Goal: Transaction & Acquisition: Book appointment/travel/reservation

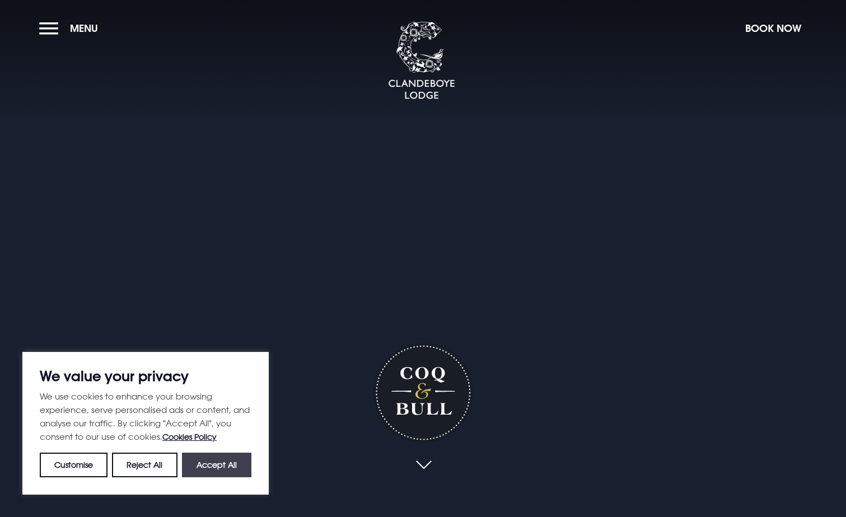
click at [218, 467] on button "Accept All" at bounding box center [216, 465] width 69 height 25
checkbox input "true"
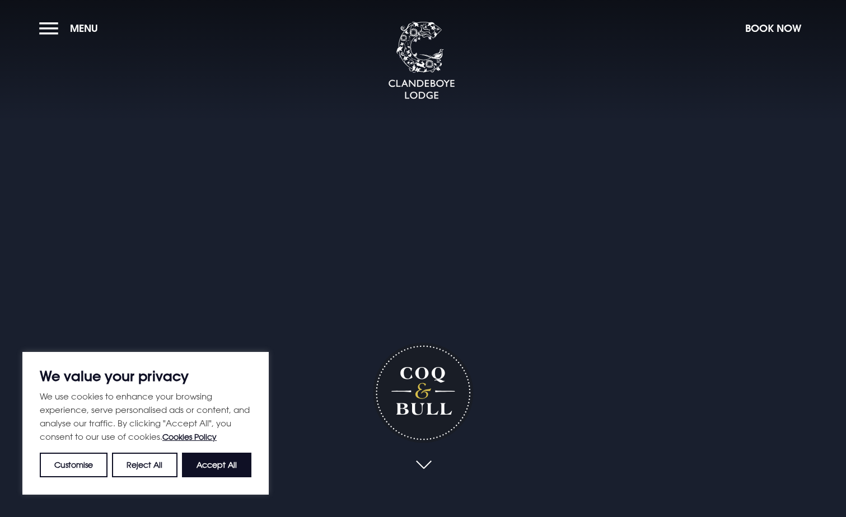
checkbox input "true"
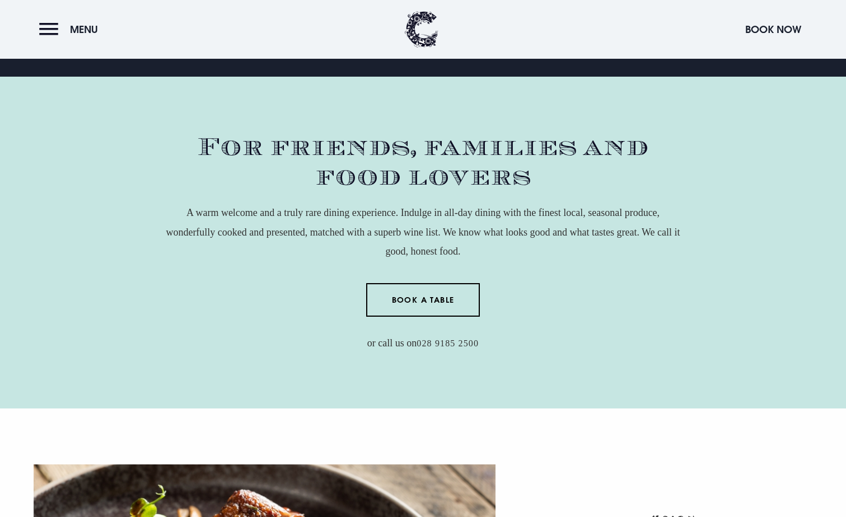
scroll to position [448, 0]
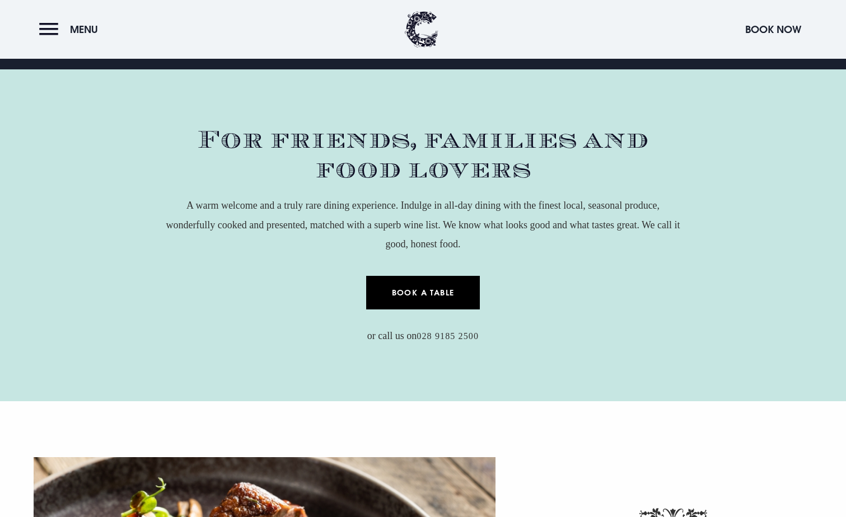
click at [428, 294] on link "Book a Table" at bounding box center [423, 293] width 114 height 34
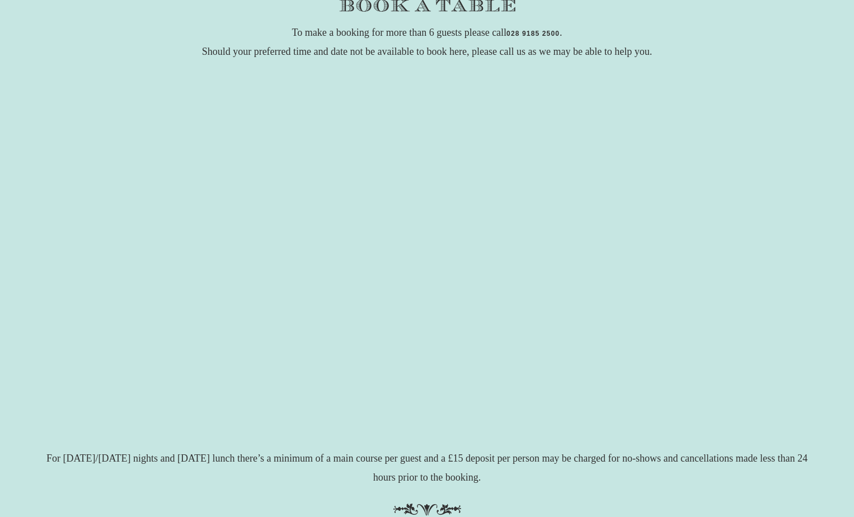
scroll to position [191, 0]
